Goal: Information Seeking & Learning: Understand process/instructions

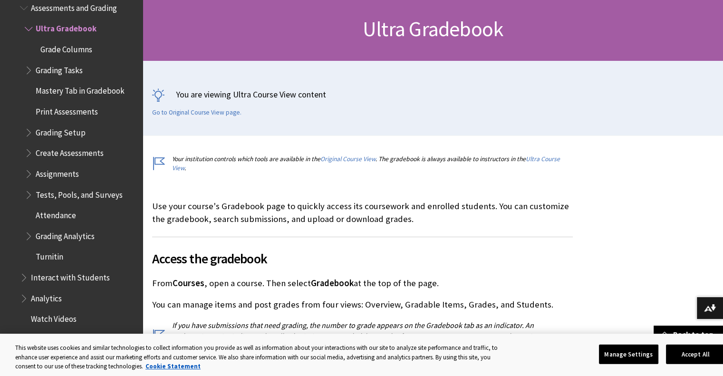
click at [265, 222] on p "Use your course's Gradebook page to quickly access its coursework and enrolled …" at bounding box center [362, 212] width 421 height 25
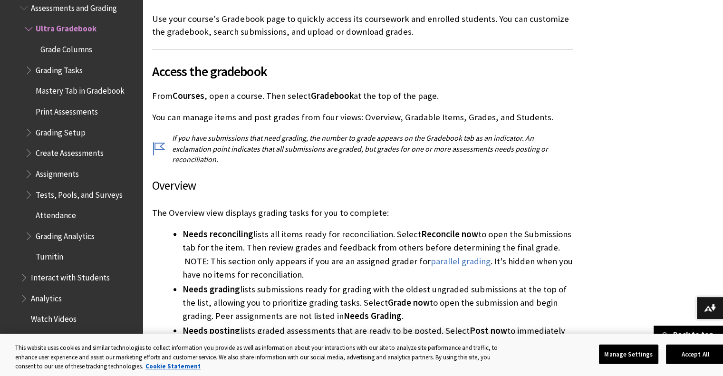
click at [265, 228] on li "Needs reconciling lists all items ready for reconciliation. Select Reconcile no…" at bounding box center [377, 254] width 390 height 53
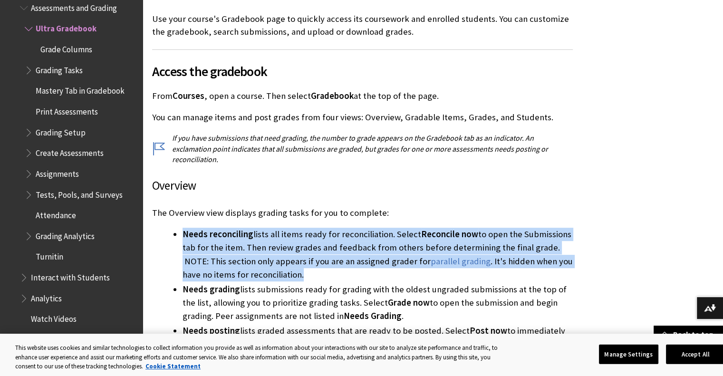
click at [265, 228] on li "Needs reconciling lists all items ready for reconciliation. Select Reconcile no…" at bounding box center [377, 254] width 390 height 53
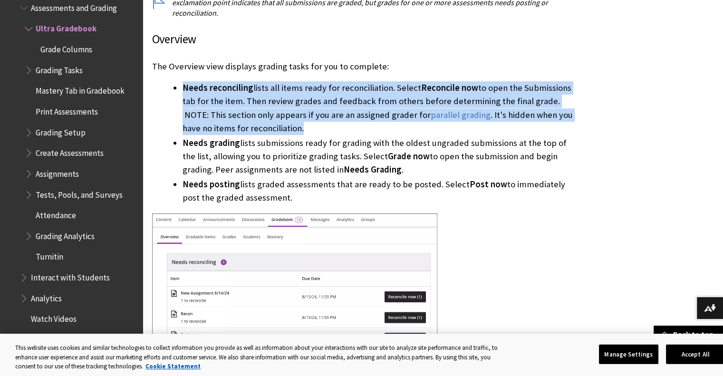
scroll to position [471, 0]
click at [72, 126] on span "Grading Setup" at bounding box center [61, 131] width 50 height 13
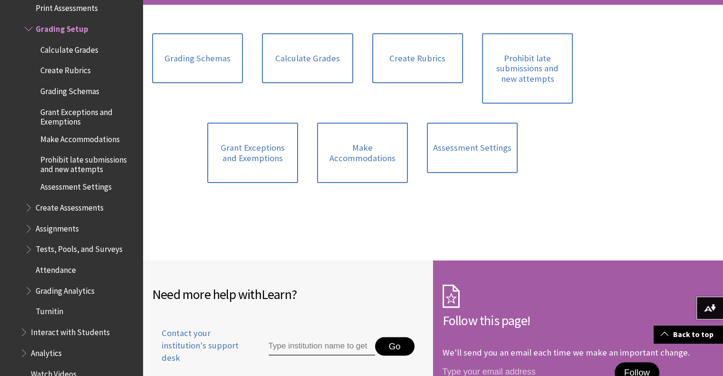
scroll to position [195, 0]
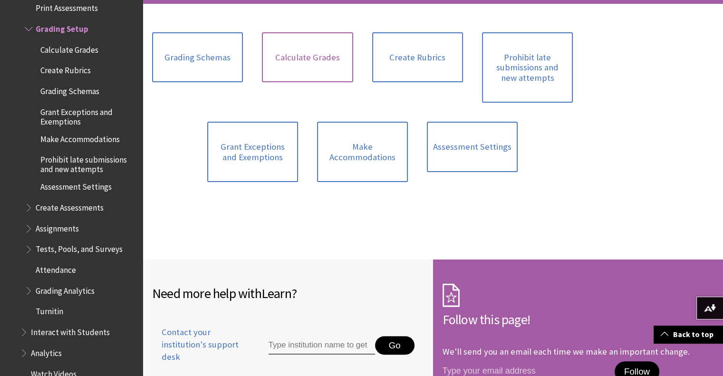
click at [298, 58] on link "Calculate Grades" at bounding box center [307, 57] width 91 height 50
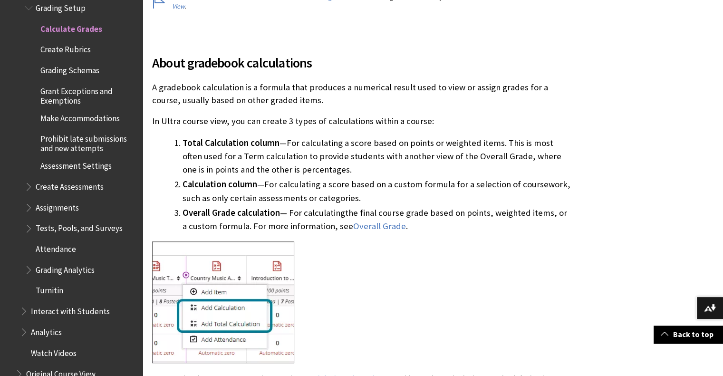
scroll to position [300, 0]
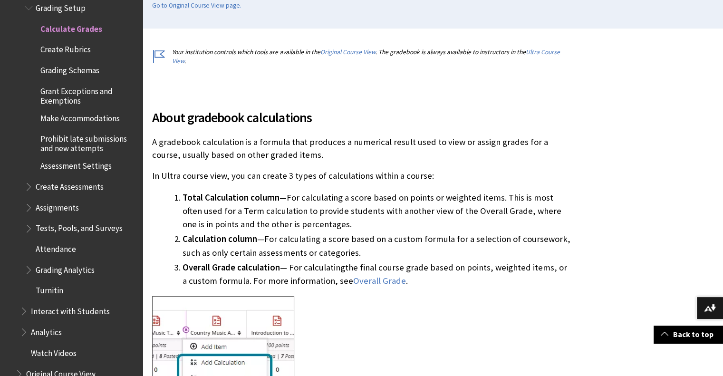
scroll to position [346, 0]
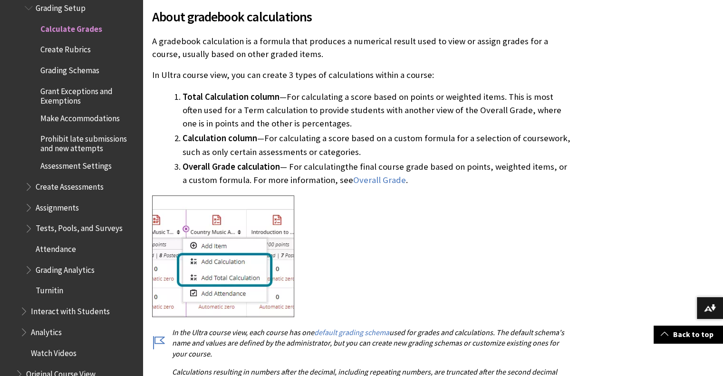
click at [395, 213] on div at bounding box center [362, 257] width 421 height 124
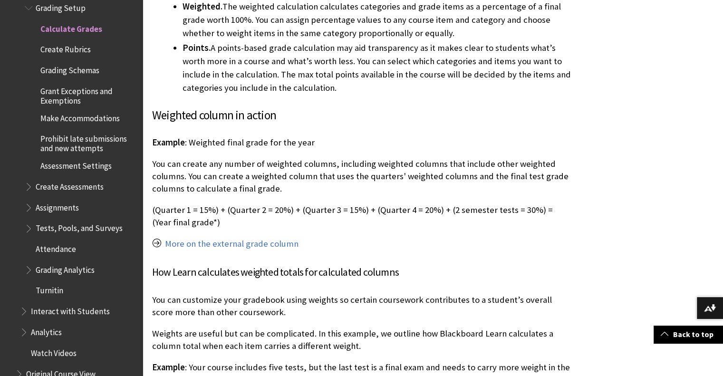
scroll to position [817, 0]
